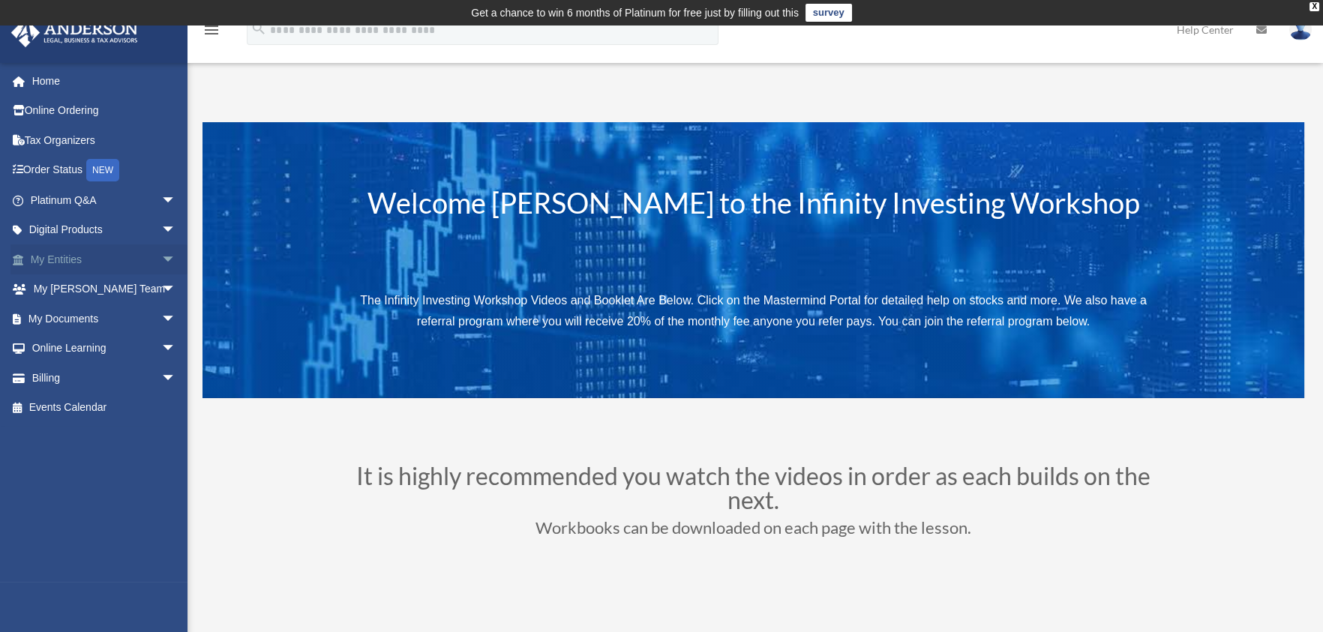
click at [161, 256] on span "arrow_drop_down" at bounding box center [176, 259] width 30 height 31
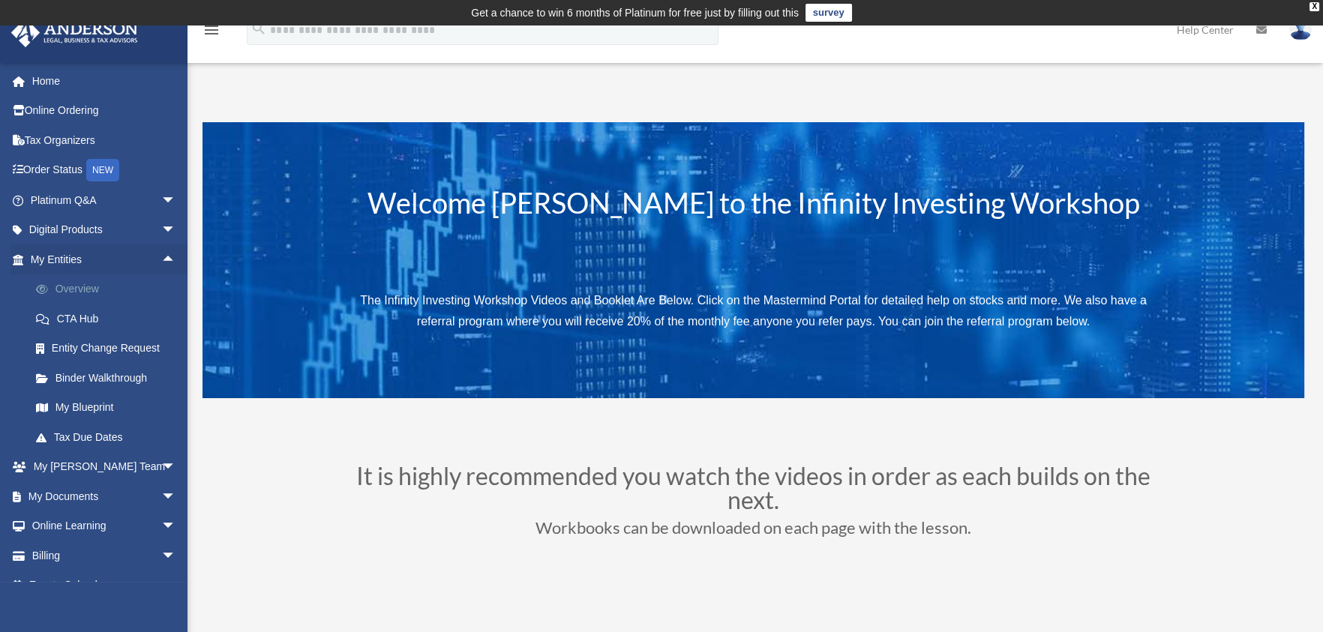
click at [110, 292] on link "Overview" at bounding box center [110, 289] width 178 height 30
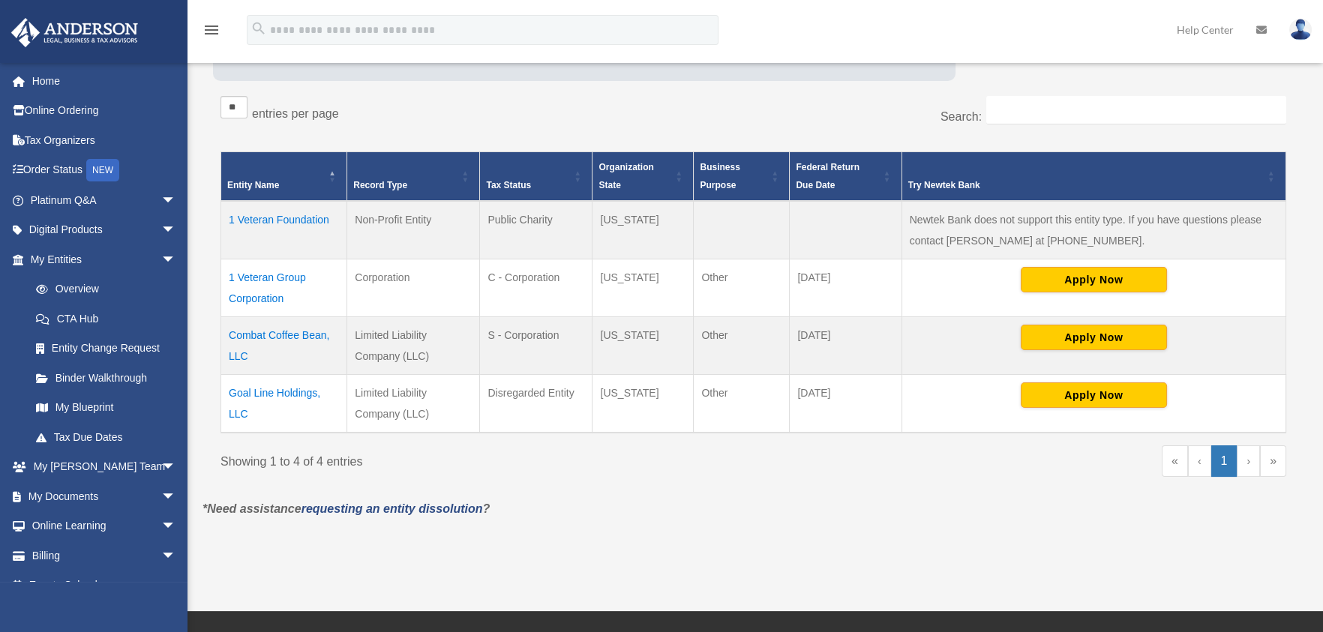
scroll to position [299, 0]
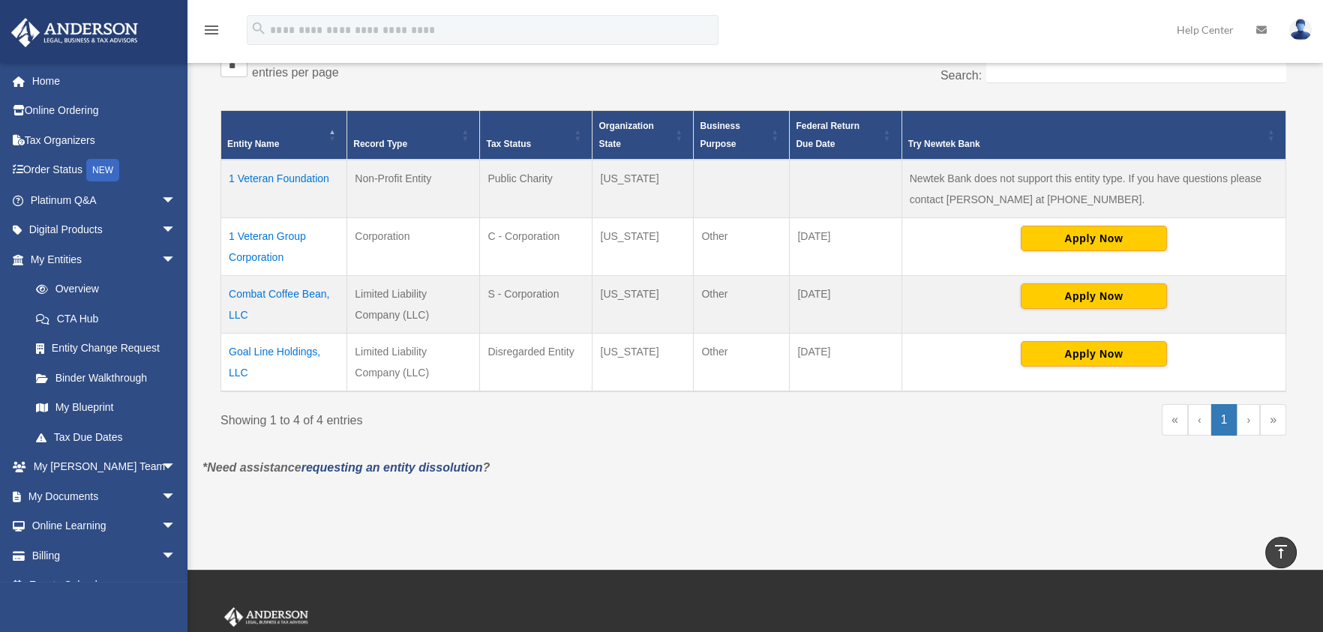
click at [269, 293] on td "Combat Coffee Bean, LLC" at bounding box center [284, 304] width 126 height 58
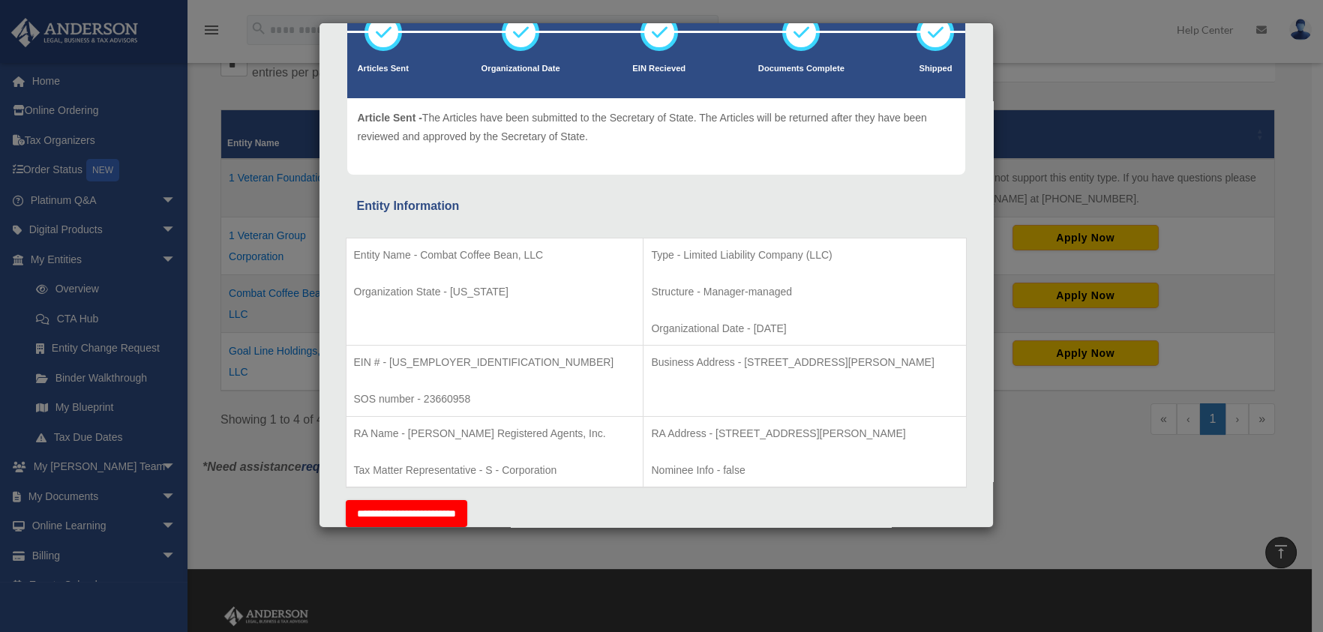
scroll to position [149, 0]
